Goal: Information Seeking & Learning: Learn about a topic

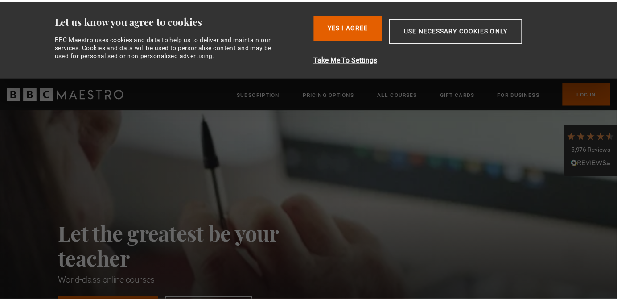
scroll to position [0, 117]
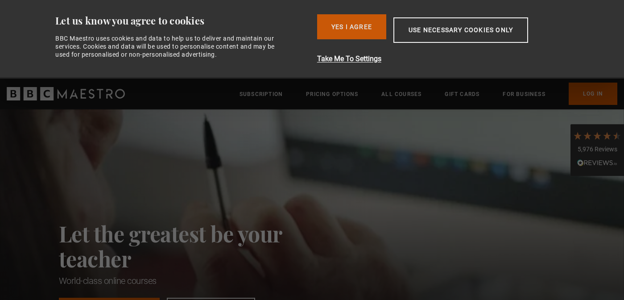
click at [366, 26] on button "Yes I Agree" at bounding box center [351, 26] width 69 height 25
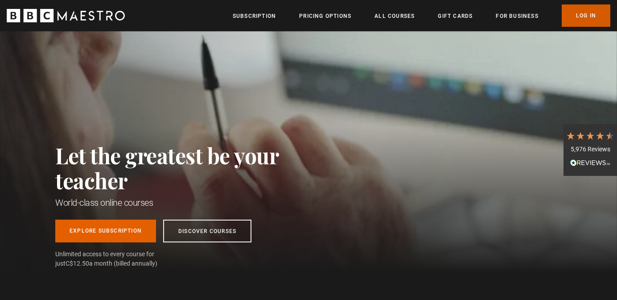
click at [577, 16] on link "Log In" at bounding box center [586, 15] width 49 height 22
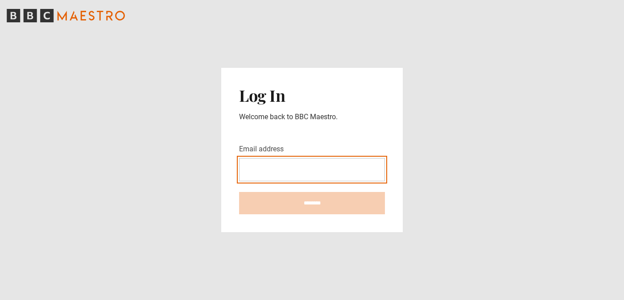
type input "**********"
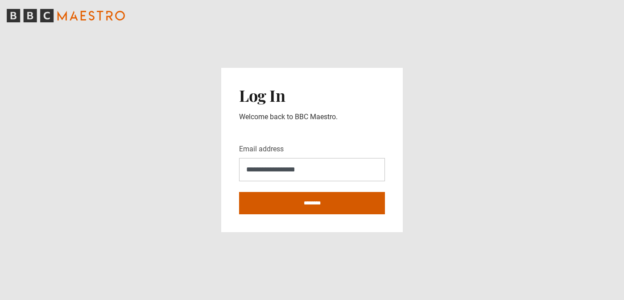
click at [297, 205] on input "********" at bounding box center [312, 203] width 146 height 22
type input "**********"
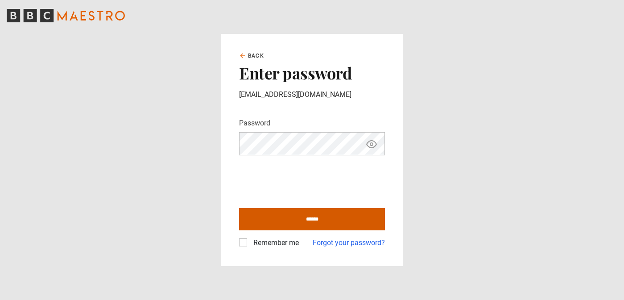
click at [313, 218] on input "******" at bounding box center [312, 219] width 146 height 22
type input "**********"
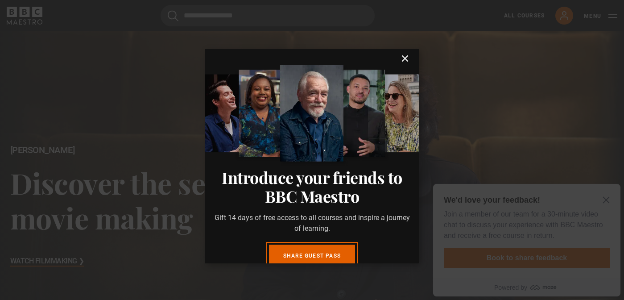
click at [312, 218] on p "Gift 14 days of free access to all courses and inspire a journey of learning." at bounding box center [312, 222] width 200 height 21
click at [399, 58] on icon "submit" at bounding box center [404, 58] width 11 height 11
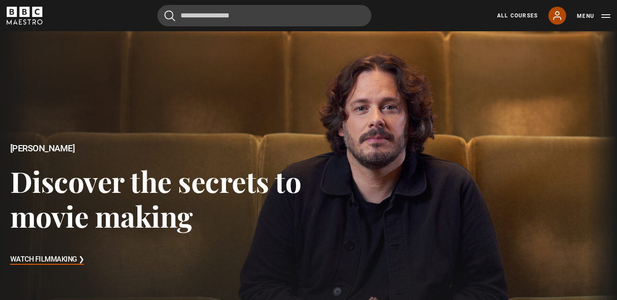
click at [559, 21] on link "My Account" at bounding box center [557, 16] width 18 height 18
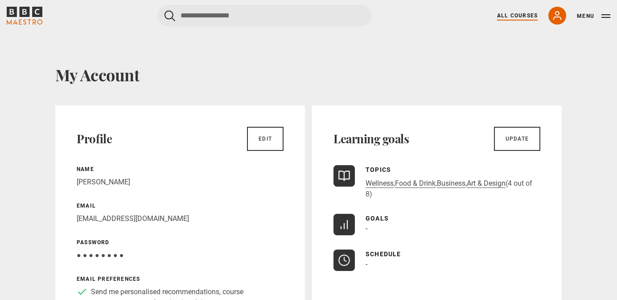
click at [518, 16] on link "All Courses" at bounding box center [517, 16] width 41 height 8
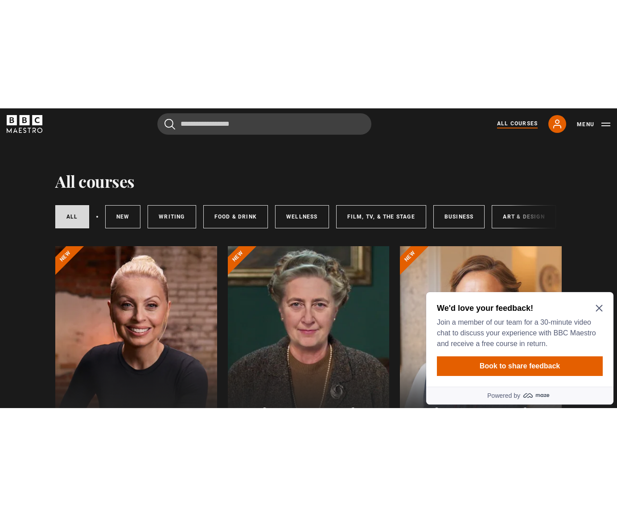
scroll to position [5, 0]
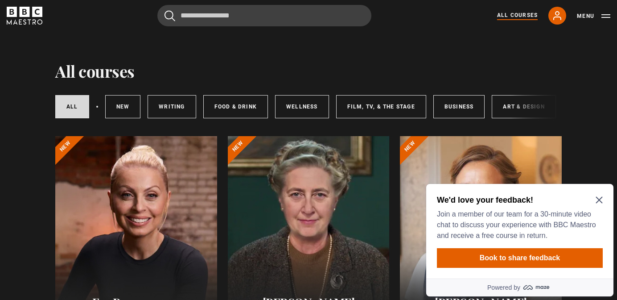
click at [599, 198] on icon "Close Maze Prompt" at bounding box center [599, 199] width 7 height 7
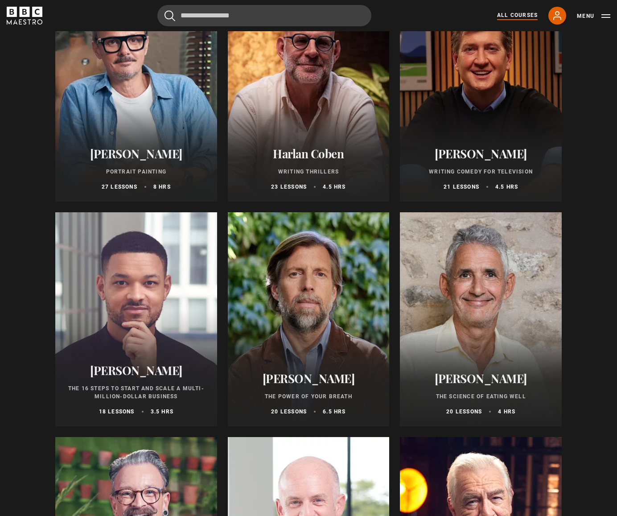
scroll to position [833, 0]
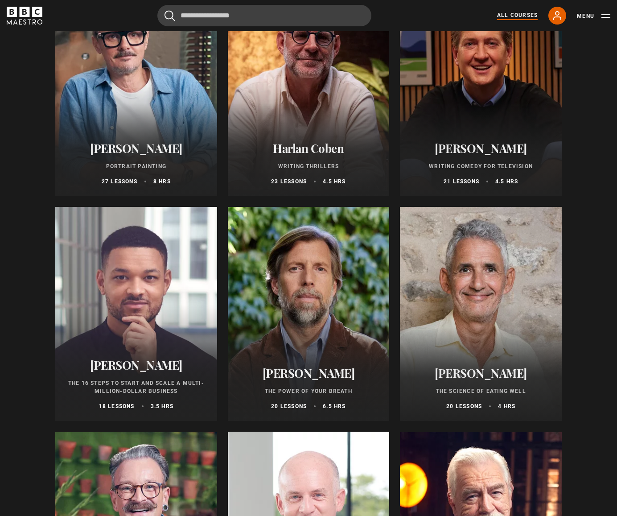
click at [338, 296] on div at bounding box center [309, 314] width 162 height 214
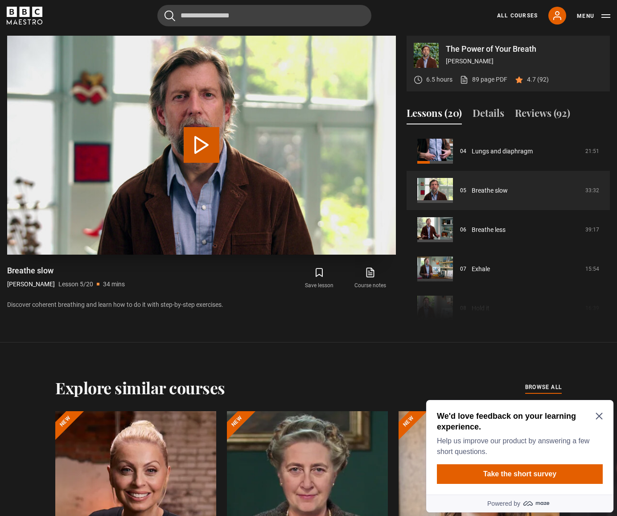
click at [202, 144] on button "Play Lesson Breathe slow" at bounding box center [202, 145] width 36 height 36
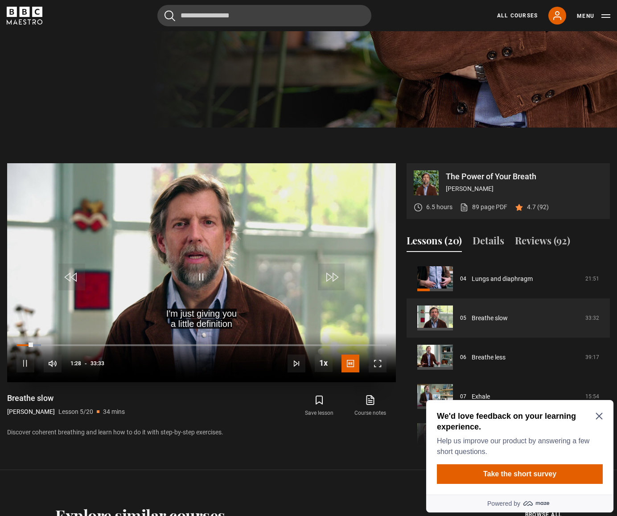
scroll to position [395, 0]
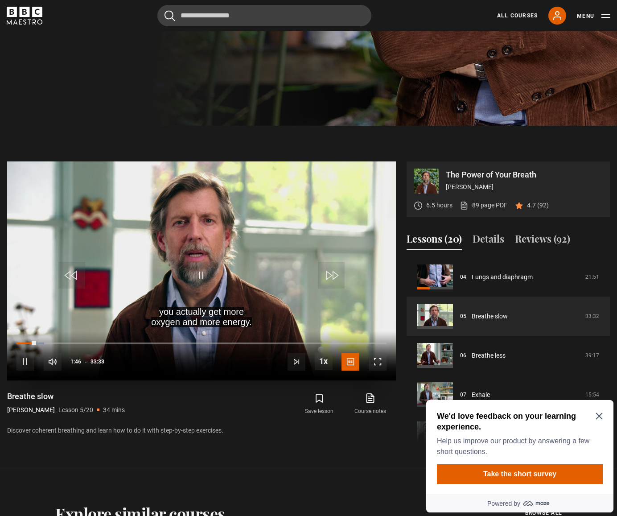
click at [375, 362] on span "Video Player" at bounding box center [378, 362] width 18 height 18
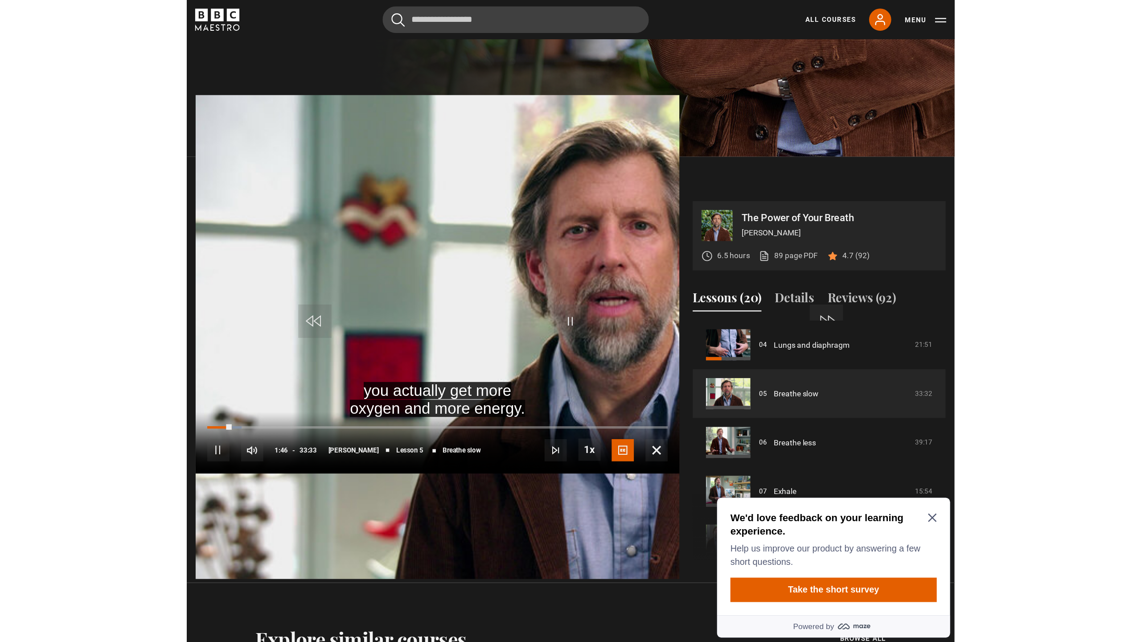
scroll to position [0, 0]
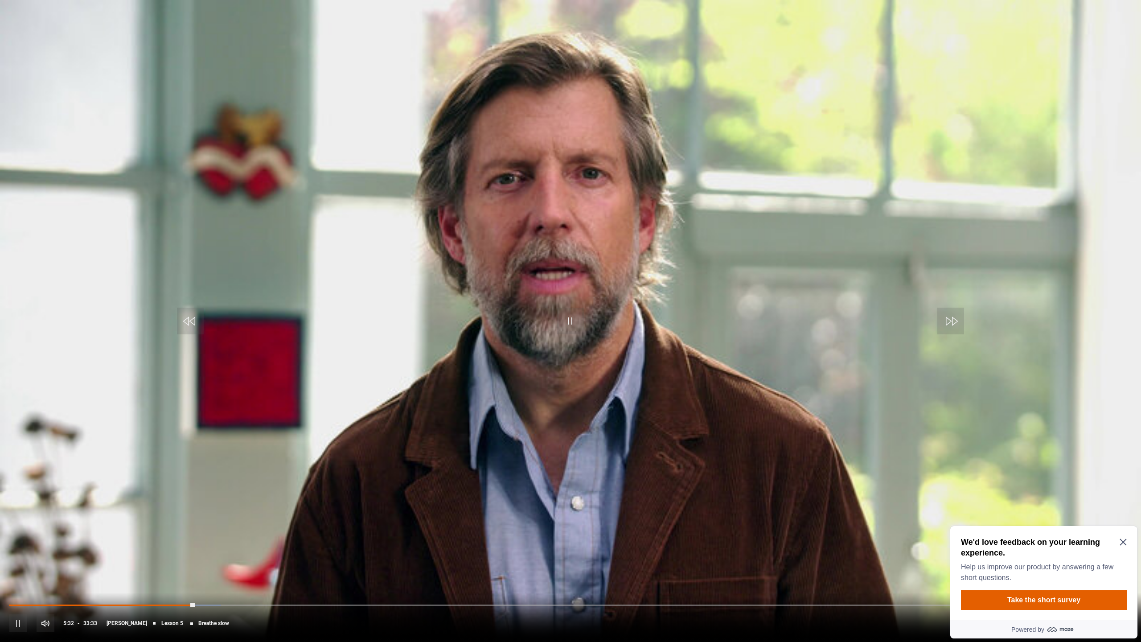
click at [18, 515] on span "Video Player" at bounding box center [18, 623] width 18 height 18
click at [617, 515] on span "Video Player" at bounding box center [1123, 623] width 18 height 18
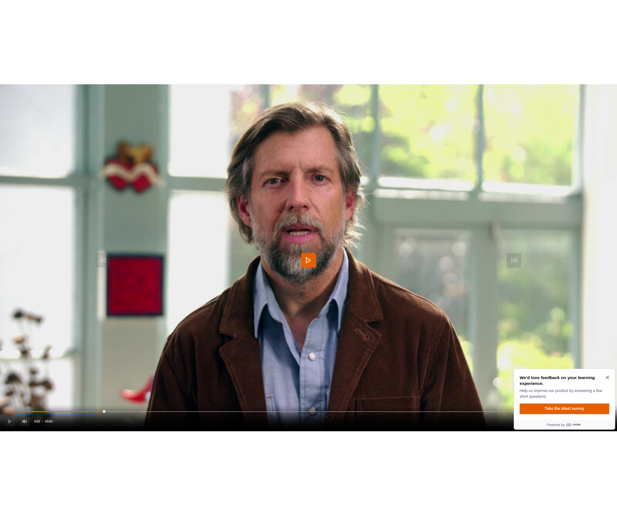
scroll to position [395, 0]
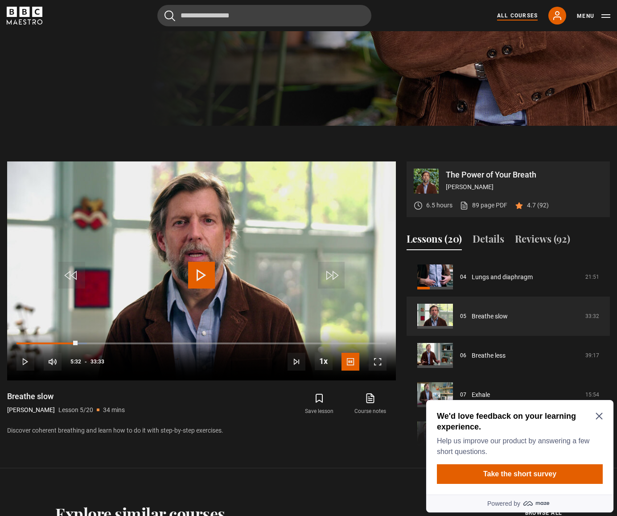
click at [505, 17] on link "All Courses" at bounding box center [517, 16] width 41 height 8
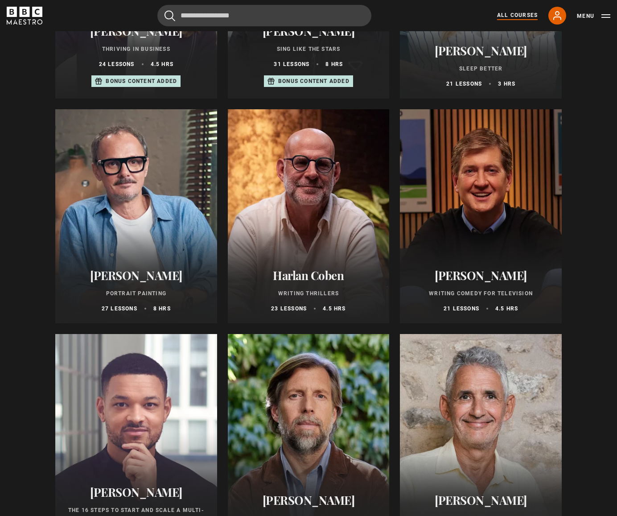
scroll to position [709, 0]
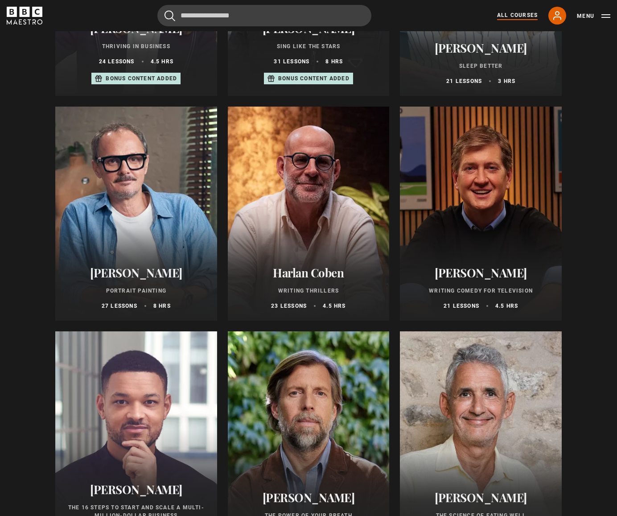
click at [194, 177] on div at bounding box center [136, 214] width 162 height 214
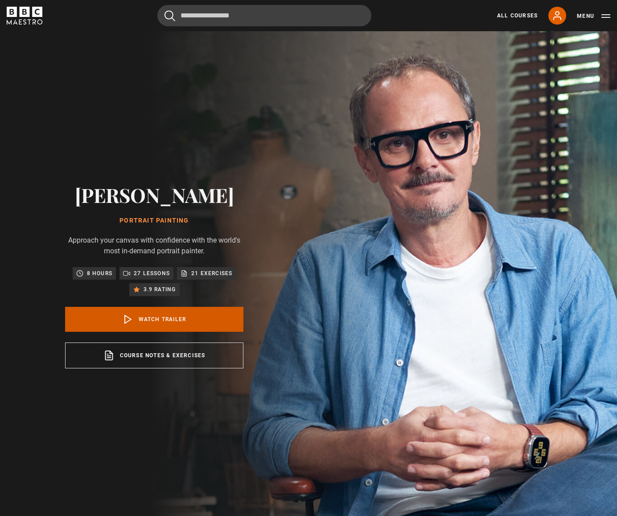
click at [157, 316] on link "Watch Trailer" at bounding box center [154, 319] width 178 height 25
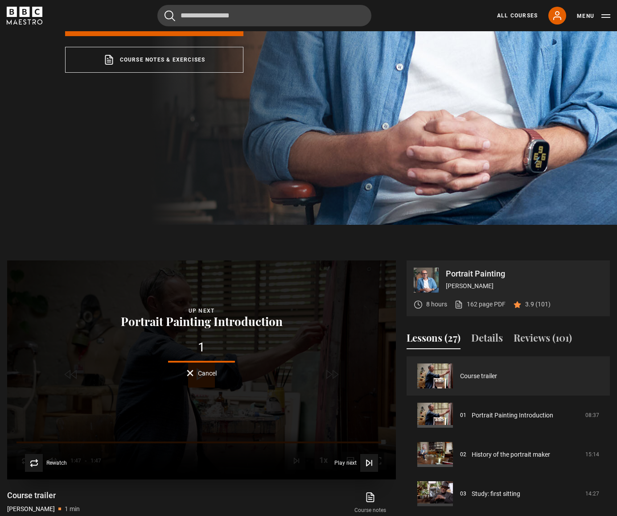
scroll to position [297, 0]
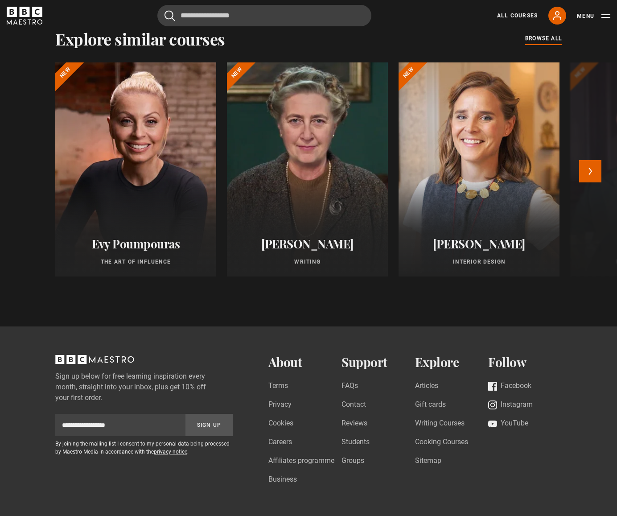
scroll to position [871, 0]
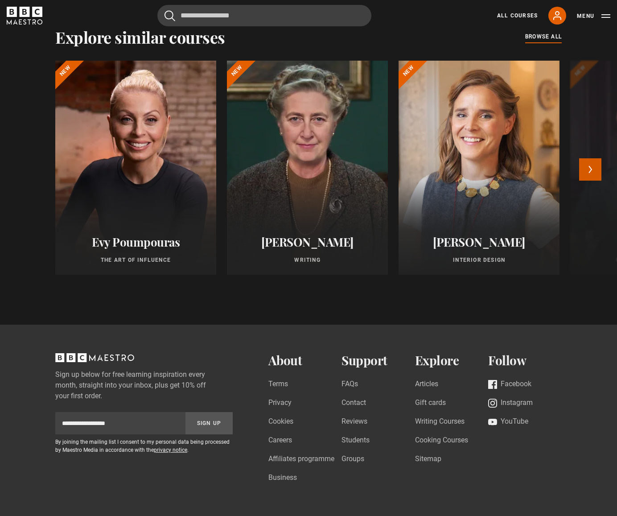
click at [597, 165] on button "Next" at bounding box center [590, 169] width 22 height 22
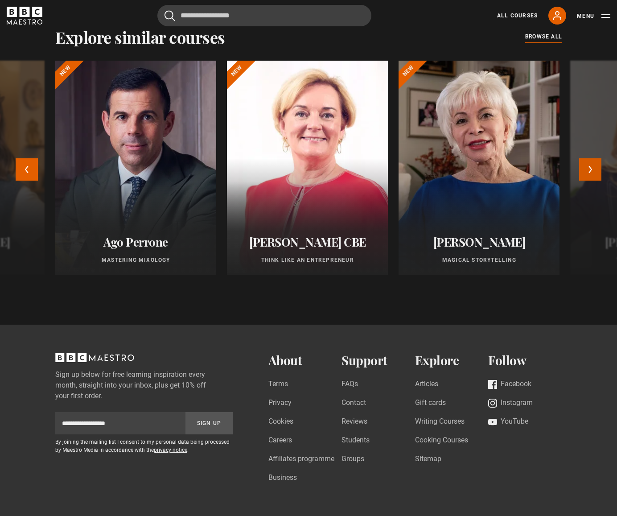
click at [597, 165] on button "Next" at bounding box center [590, 169] width 22 height 22
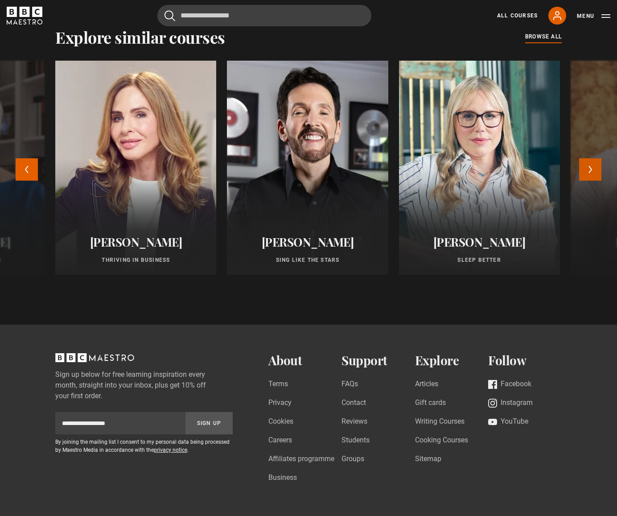
click at [597, 165] on button "Next" at bounding box center [590, 169] width 22 height 22
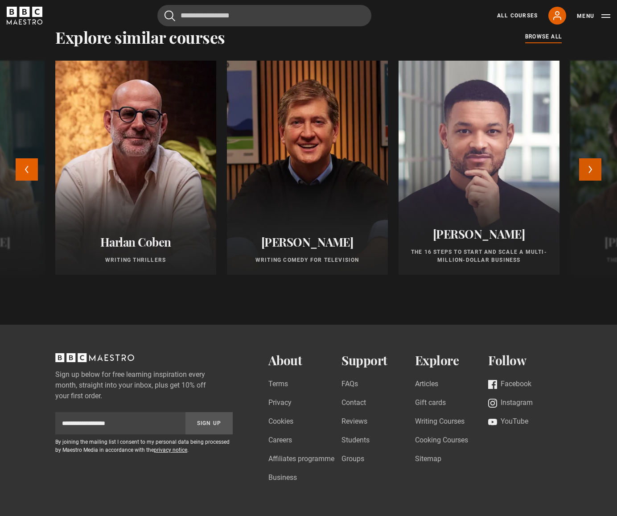
click at [597, 165] on button "Next" at bounding box center [590, 169] width 22 height 22
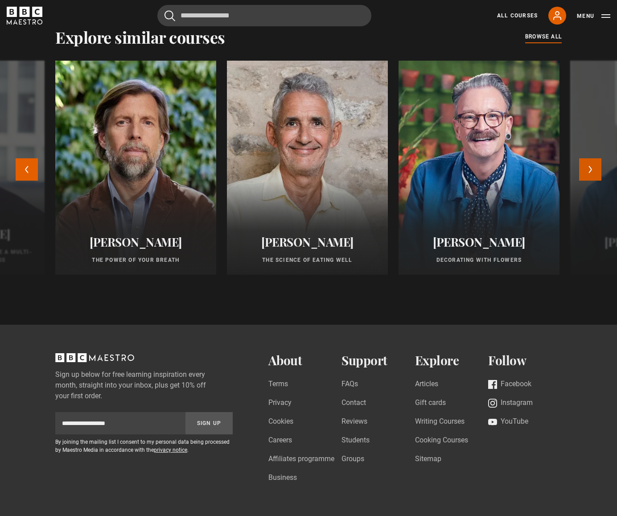
click at [597, 165] on button "Next" at bounding box center [590, 169] width 22 height 22
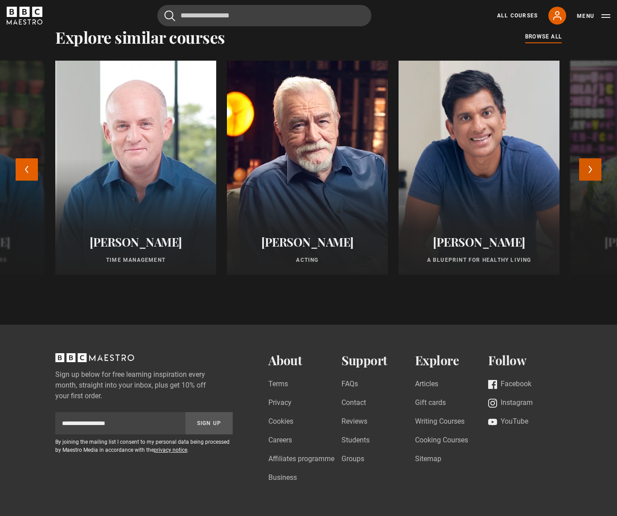
click at [597, 165] on button "Next" at bounding box center [590, 169] width 22 height 22
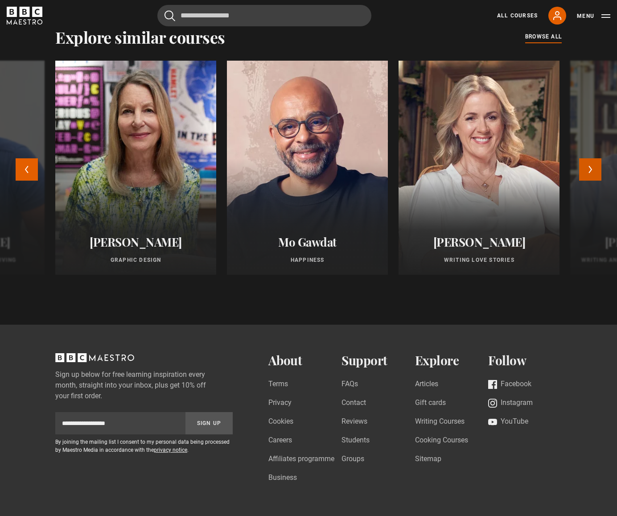
click at [597, 165] on button "Next" at bounding box center [590, 169] width 22 height 22
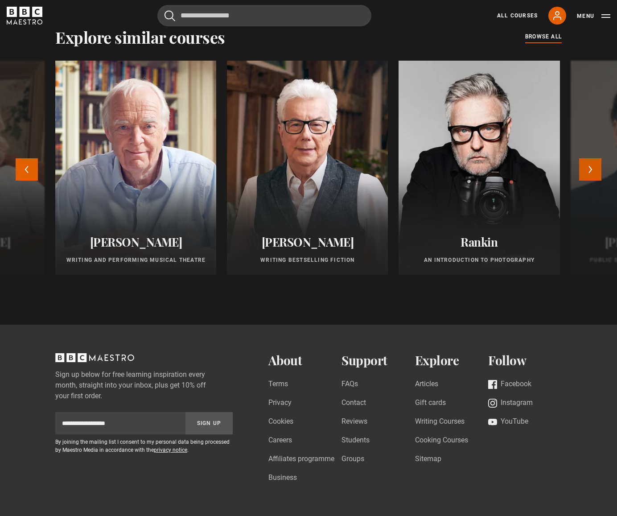
click at [596, 166] on button "Next" at bounding box center [590, 169] width 22 height 22
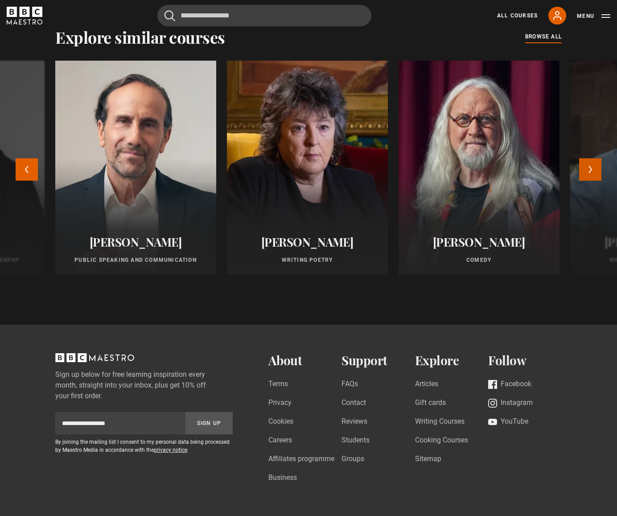
click at [596, 166] on button "Next" at bounding box center [590, 169] width 22 height 22
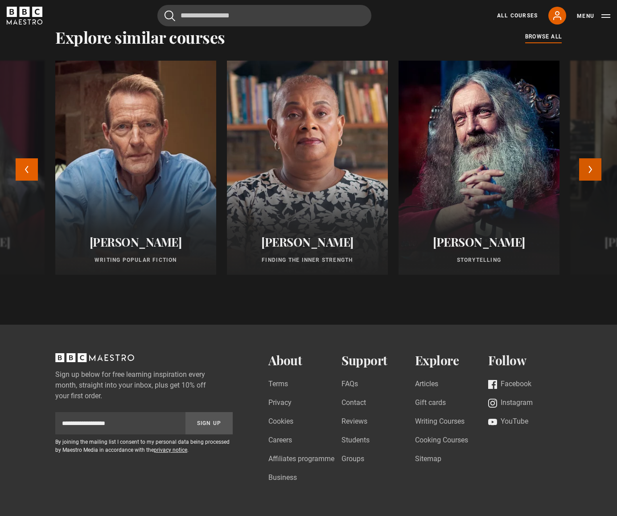
click at [596, 166] on button "Next" at bounding box center [590, 169] width 22 height 22
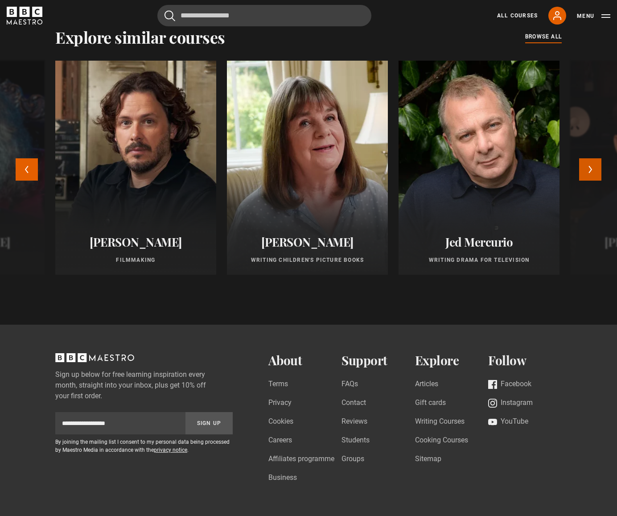
click at [596, 166] on button "Next" at bounding box center [590, 169] width 22 height 22
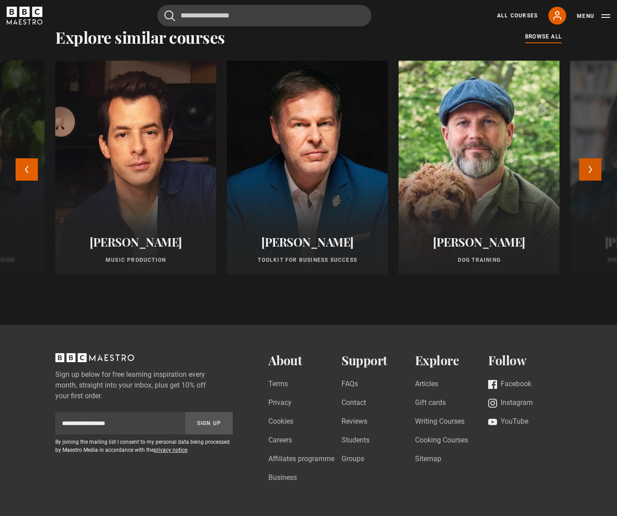
click at [596, 166] on button "Next" at bounding box center [590, 169] width 22 height 22
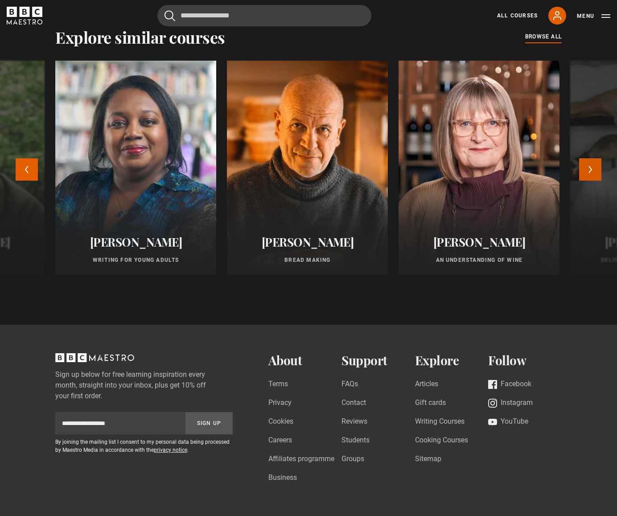
click at [596, 166] on button "Next" at bounding box center [590, 169] width 22 height 22
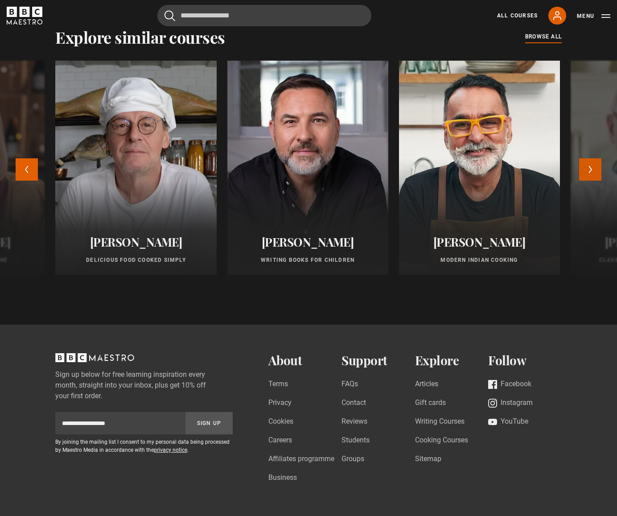
click at [596, 166] on button "Next" at bounding box center [590, 169] width 22 height 22
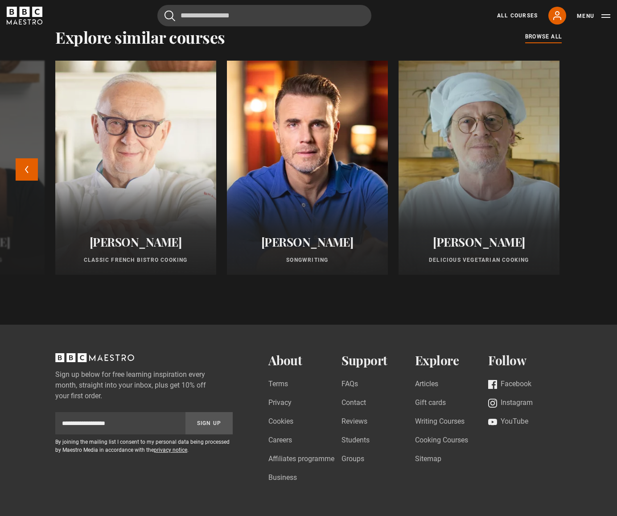
click at [596, 166] on div "Evy Poumpouras The Art of Influence New Agatha Christie Writing New Beata Heuma…" at bounding box center [308, 175] width 617 height 228
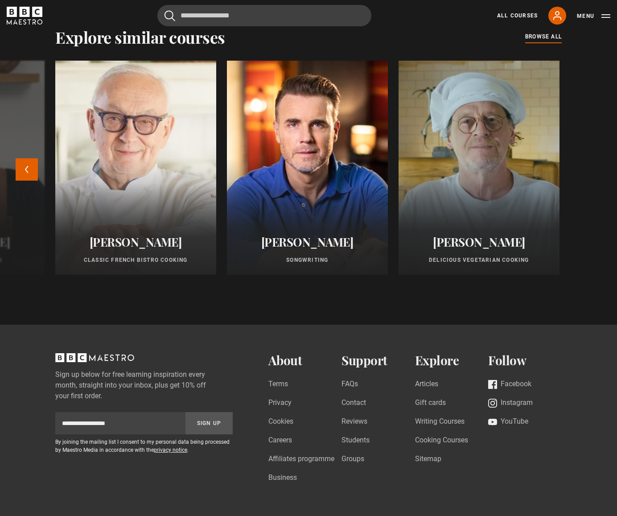
scroll to position [869, 0]
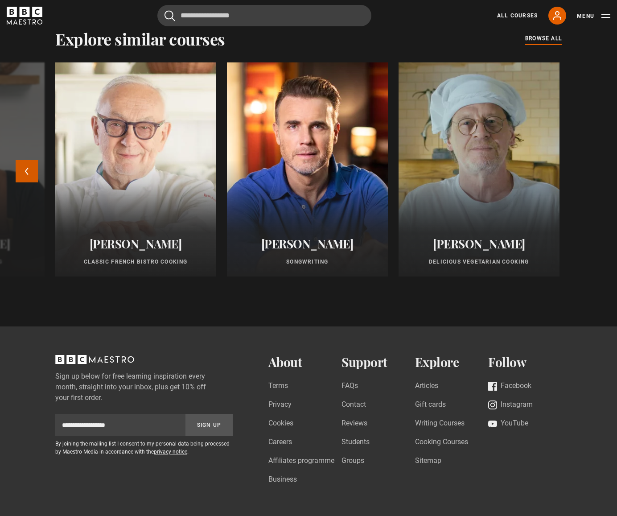
click at [19, 168] on button "Previous" at bounding box center [27, 171] width 22 height 22
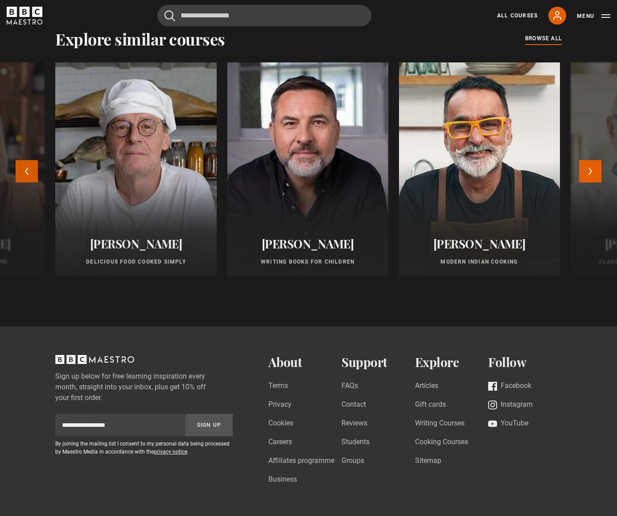
click at [19, 168] on button "Previous" at bounding box center [27, 171] width 22 height 22
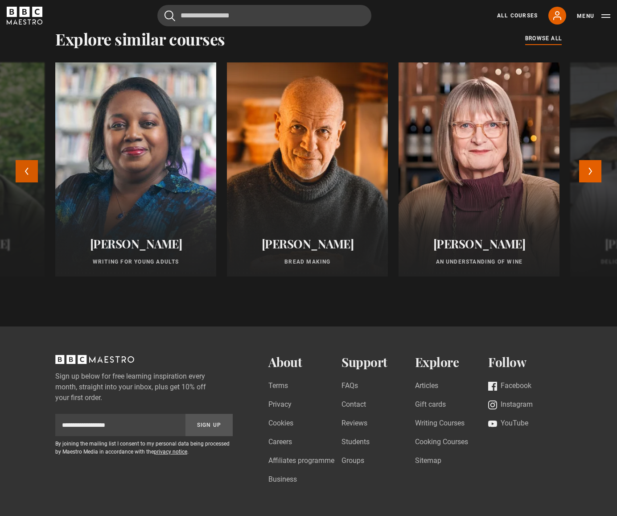
click at [19, 168] on button "Previous" at bounding box center [27, 171] width 22 height 22
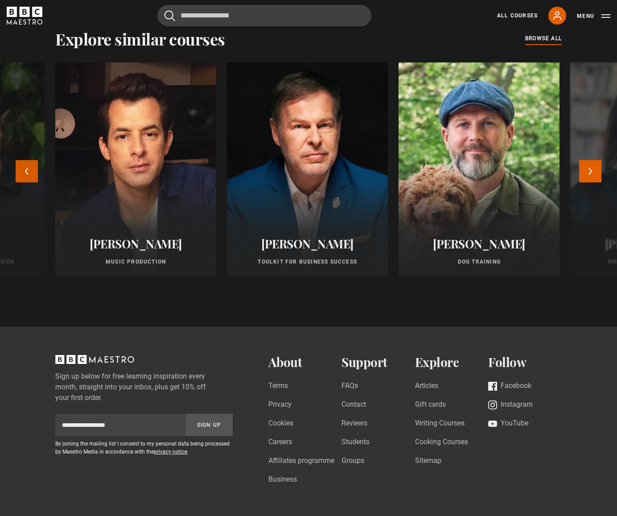
click at [19, 168] on button "Previous" at bounding box center [27, 171] width 22 height 22
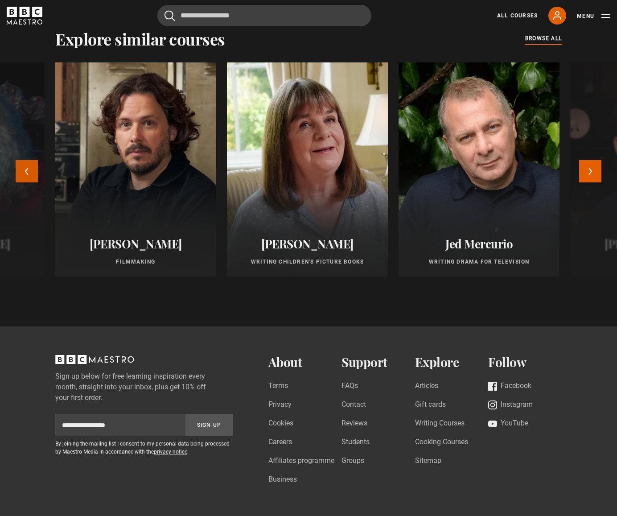
click at [19, 168] on button "Previous" at bounding box center [27, 171] width 22 height 22
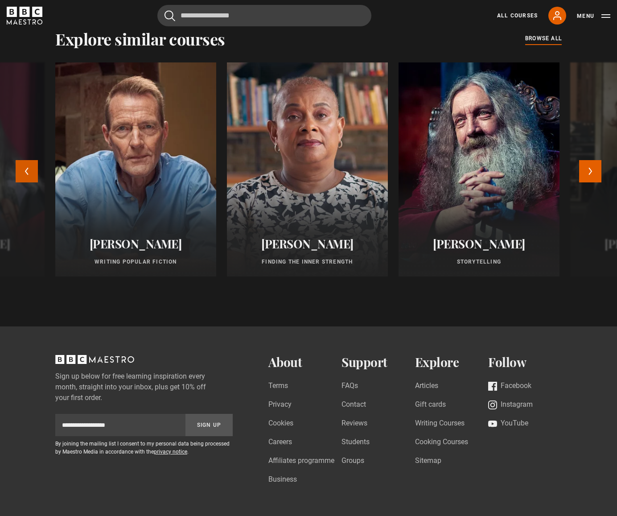
click at [19, 171] on button "Previous" at bounding box center [27, 171] width 22 height 22
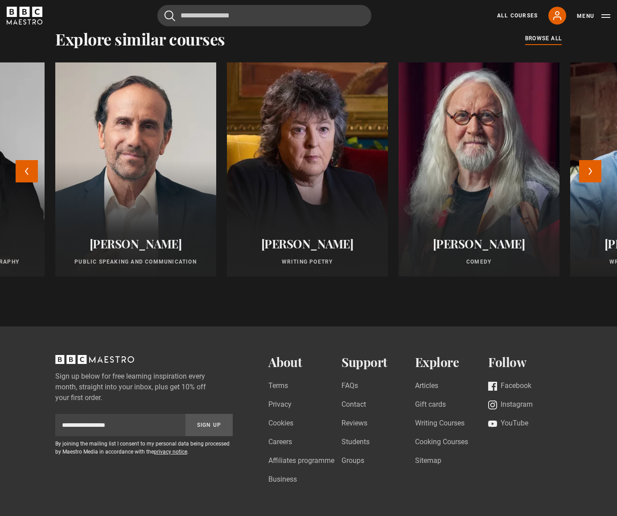
click at [444, 184] on div at bounding box center [479, 169] width 177 height 235
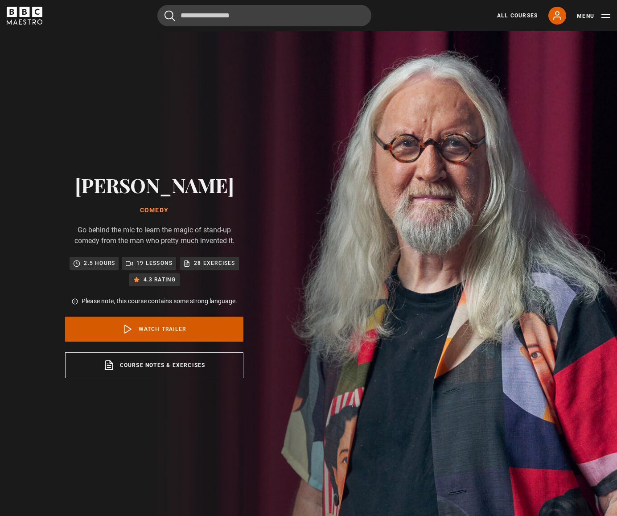
click at [128, 326] on polygon at bounding box center [128, 329] width 6 height 8
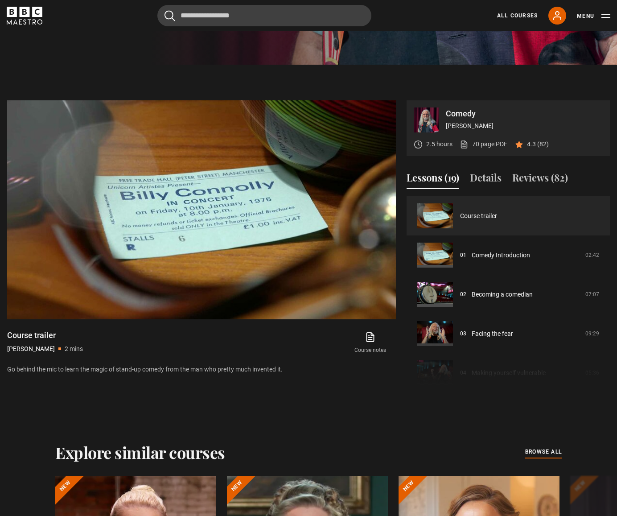
scroll to position [453, 0]
